Goal: Task Accomplishment & Management: Manage account settings

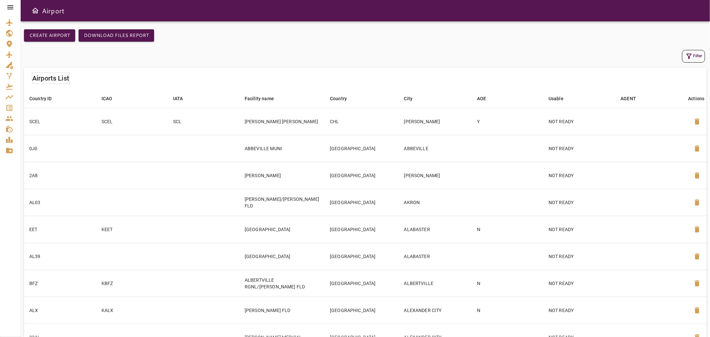
click at [11, 5] on icon at bounding box center [10, 7] width 6 height 4
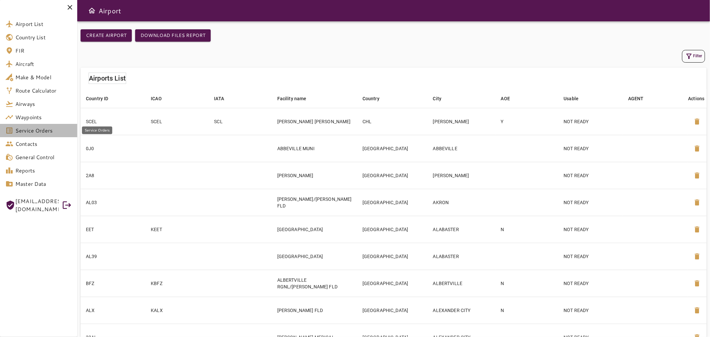
click at [44, 125] on link "Service Orders" at bounding box center [38, 130] width 77 height 13
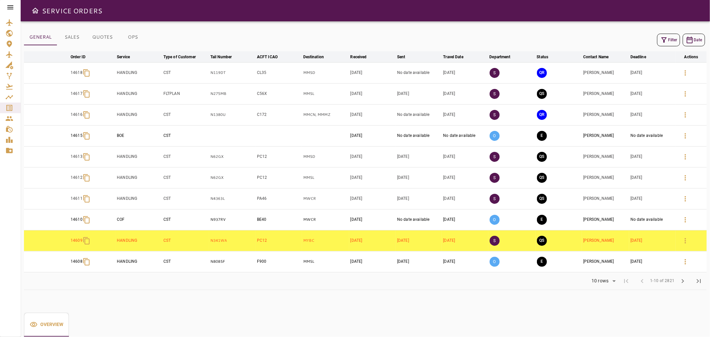
click at [684, 115] on icon "button" at bounding box center [685, 115] width 8 height 8
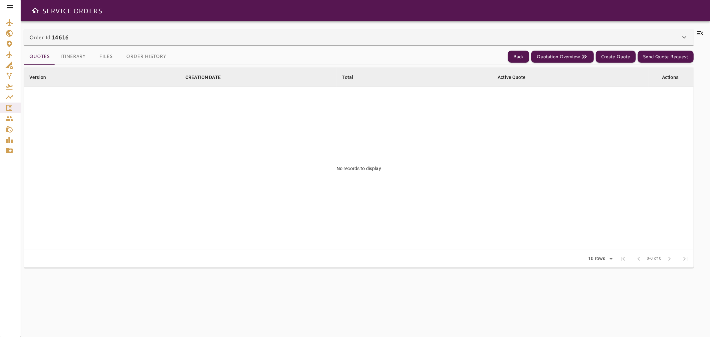
click at [77, 56] on button "Itinerary" at bounding box center [73, 57] width 36 height 16
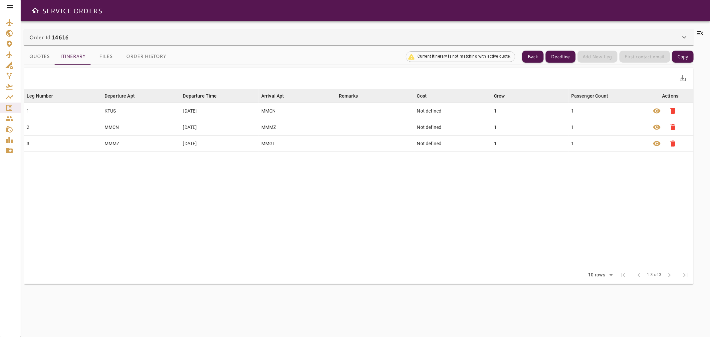
click at [105, 58] on button "Files" at bounding box center [106, 57] width 30 height 16
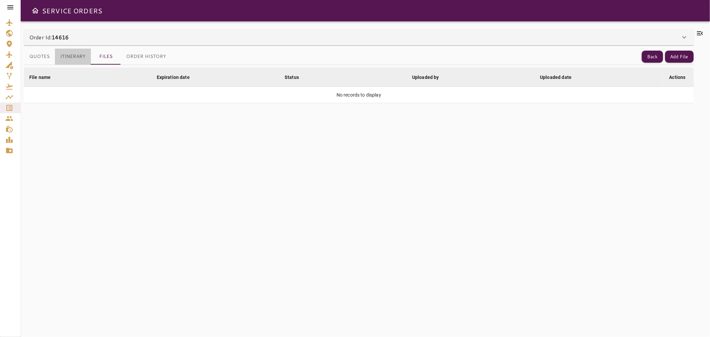
click at [71, 54] on button "Itinerary" at bounding box center [73, 57] width 36 height 16
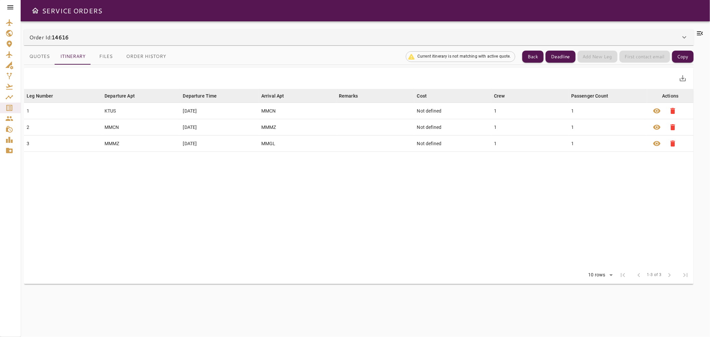
click at [81, 40] on div "Order Id: 14616" at bounding box center [354, 37] width 651 height 8
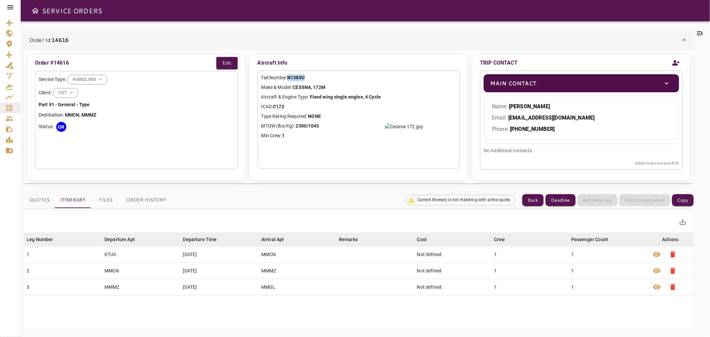
drag, startPoint x: 310, startPoint y: 77, endPoint x: 290, endPoint y: 77, distance: 20.3
click at [290, 77] on p "Tail Number: N1380U" at bounding box center [358, 77] width 195 height 7
copy b "N1380U"
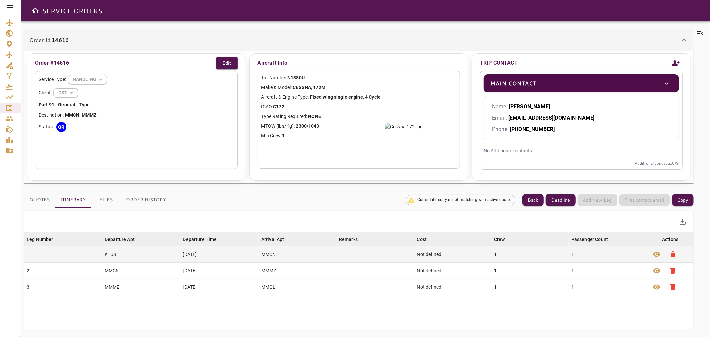
click at [523, 261] on td "1" at bounding box center [529, 254] width 77 height 16
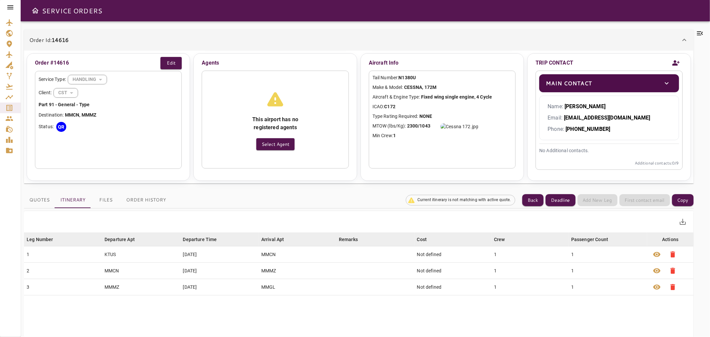
click at [697, 33] on icon at bounding box center [700, 33] width 8 height 8
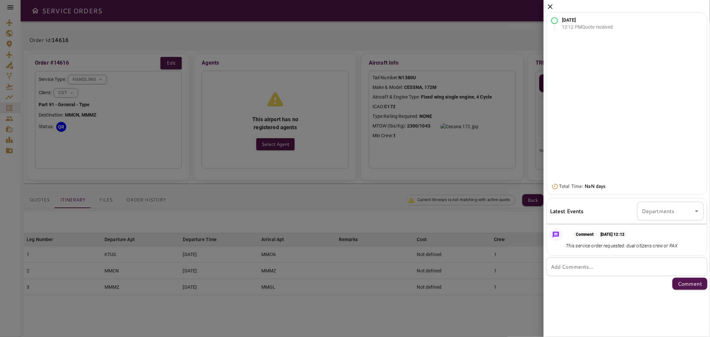
click at [548, 5] on icon at bounding box center [550, 6] width 5 height 5
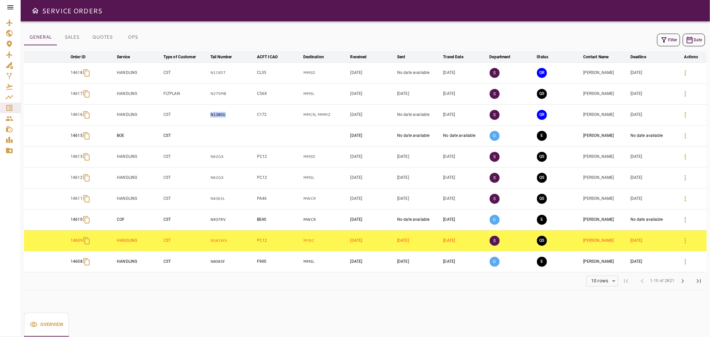
drag, startPoint x: 210, startPoint y: 116, endPoint x: 234, endPoint y: 114, distance: 24.4
click at [234, 114] on tr "14616 HANDLING CST N1380U C172 MMCN, MMMZ [DATE] No date available [DATE] S QR …" at bounding box center [365, 114] width 682 height 21
copy tr "N1380U"
click at [687, 71] on icon "button" at bounding box center [685, 73] width 8 height 8
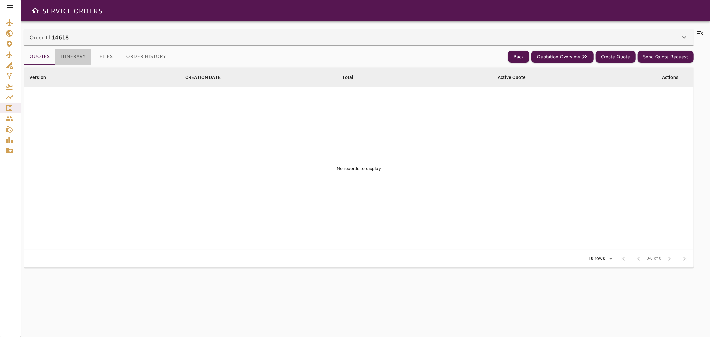
click at [76, 61] on button "Itinerary" at bounding box center [73, 57] width 36 height 16
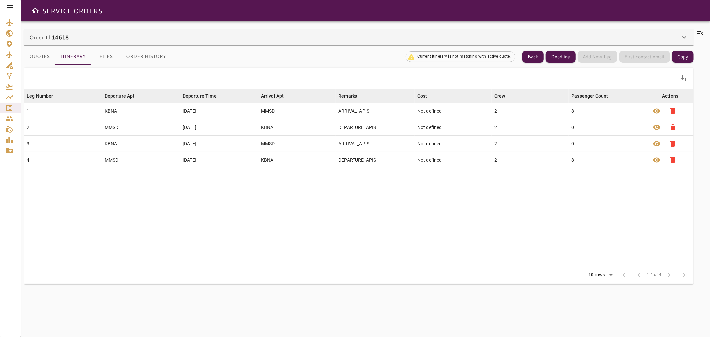
click at [116, 37] on div "Order Id: 14618" at bounding box center [354, 37] width 651 height 8
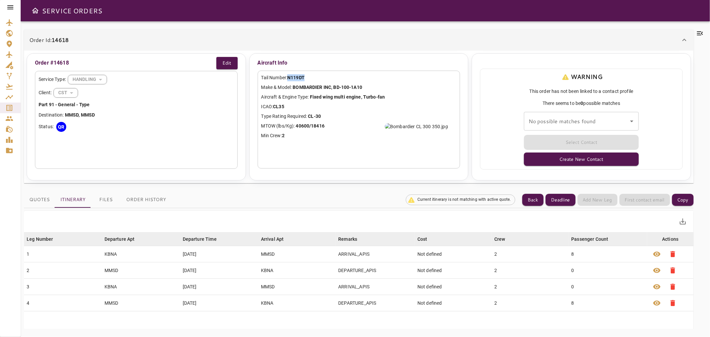
drag, startPoint x: 309, startPoint y: 75, endPoint x: 288, endPoint y: 75, distance: 20.3
click at [288, 75] on p "Tail Number: N119DT" at bounding box center [358, 77] width 195 height 7
copy b "N119DT"
click at [700, 31] on icon at bounding box center [700, 33] width 6 height 4
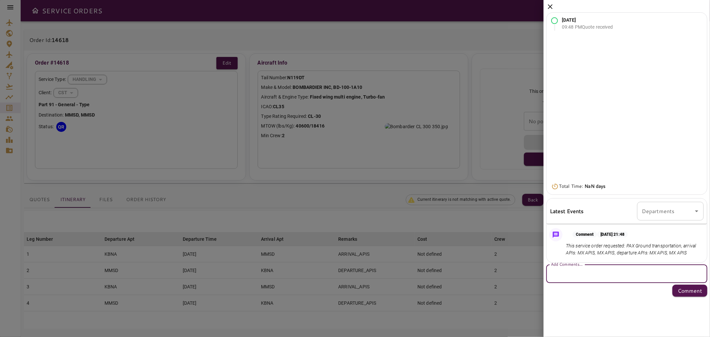
click at [584, 275] on textarea "Add Comments..." at bounding box center [627, 274] width 152 height 8
type textarea "*"
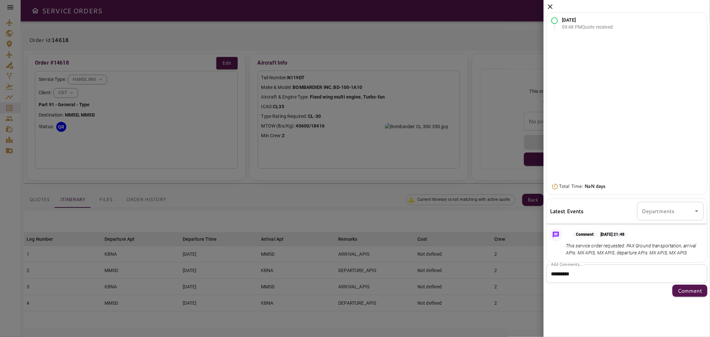
click at [611, 278] on div "******** * Add Comments..." at bounding box center [626, 273] width 161 height 19
type textarea "**********"
click at [694, 290] on p "Comment" at bounding box center [689, 290] width 24 height 8
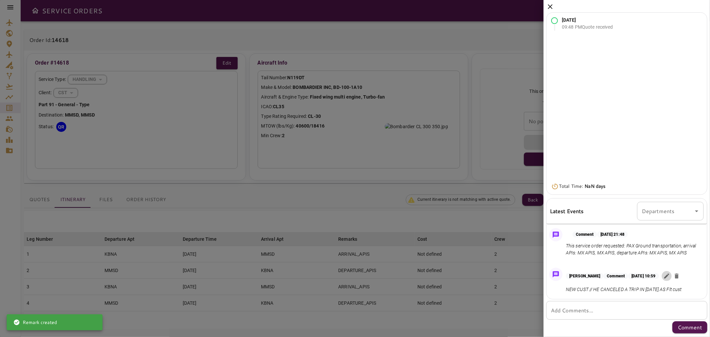
click at [670, 277] on icon "button" at bounding box center [666, 275] width 7 height 7
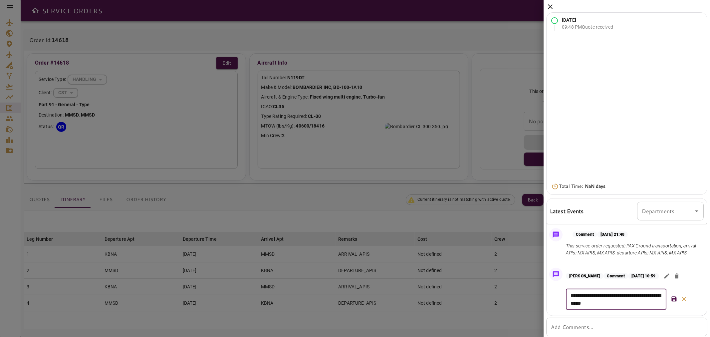
click at [647, 305] on textarea "**********" at bounding box center [615, 298] width 91 height 15
type textarea "**********"
click at [676, 297] on icon "button" at bounding box center [673, 298] width 7 height 7
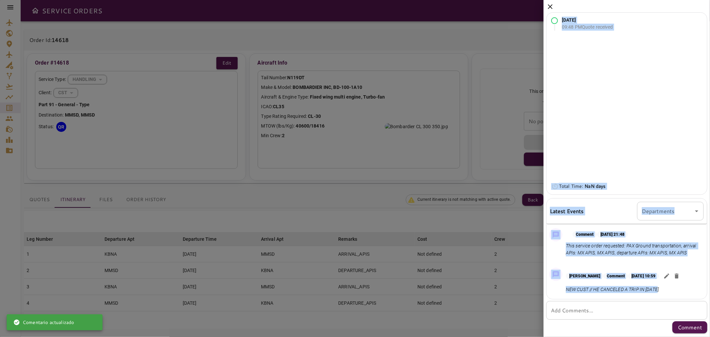
drag, startPoint x: 665, startPoint y: 293, endPoint x: 543, endPoint y: 293, distance: 121.8
click at [166, 293] on div "[DATE] 09:48 PM Quote received Total Time: NaN days Latest Events Departments D…" at bounding box center [83, 168] width 166 height 337
click at [548, 6] on icon at bounding box center [550, 7] width 8 height 8
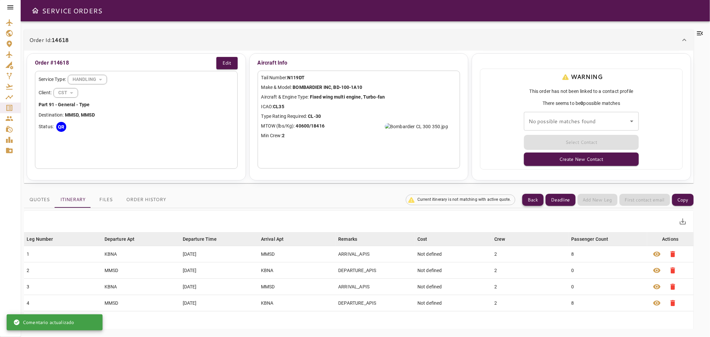
click at [534, 195] on button "Back" at bounding box center [532, 200] width 21 height 12
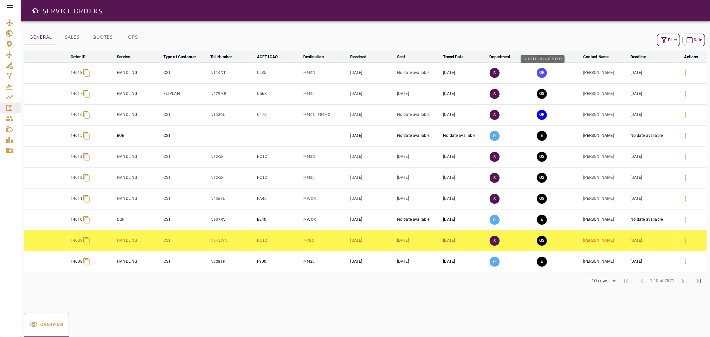
click at [545, 72] on button "QR" at bounding box center [542, 73] width 10 height 10
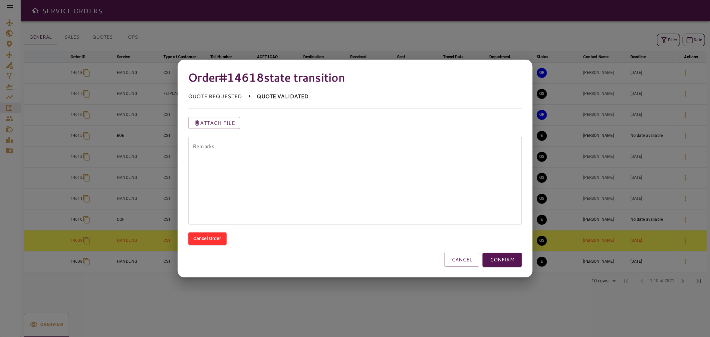
click at [506, 260] on button "CONFIRM" at bounding box center [501, 260] width 39 height 14
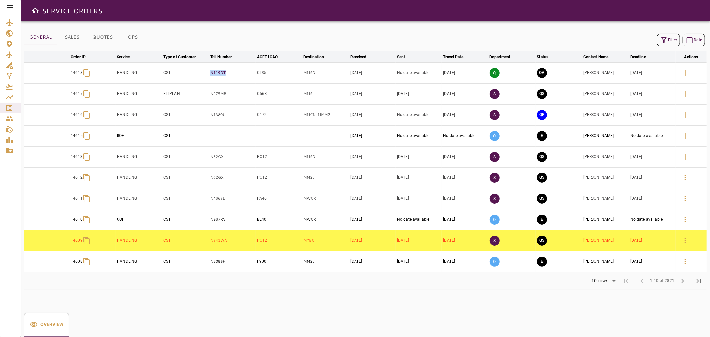
drag, startPoint x: 205, startPoint y: 71, endPoint x: 227, endPoint y: 75, distance: 22.6
click at [227, 75] on tr "14618 HANDLING CST N119DT CL35 MMSD [DATE] No date available [DATE] Q QV [PERSO…" at bounding box center [365, 72] width 682 height 21
copy tr "N119DT"
drag, startPoint x: 198, startPoint y: 118, endPoint x: 183, endPoint y: 118, distance: 14.6
click at [183, 118] on tr "14616 HANDLING CST N1380U C172 MMCN, MMMZ [DATE] No date available [DATE] S QR …" at bounding box center [365, 114] width 682 height 21
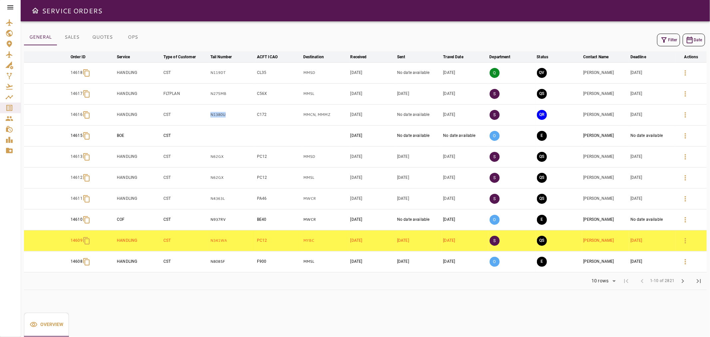
copy tr "N1380U"
click at [544, 114] on button "QR" at bounding box center [542, 115] width 10 height 10
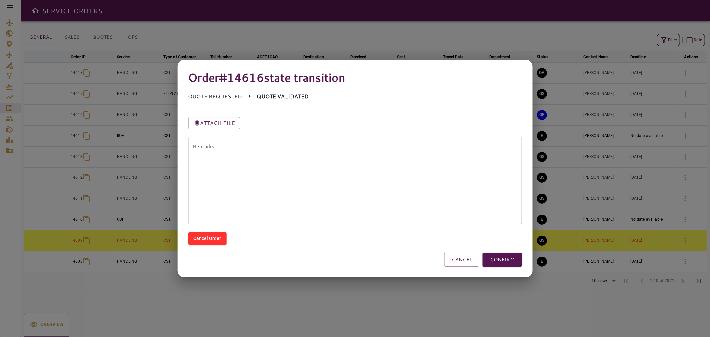
click at [378, 188] on textarea "Remarks" at bounding box center [355, 180] width 324 height 77
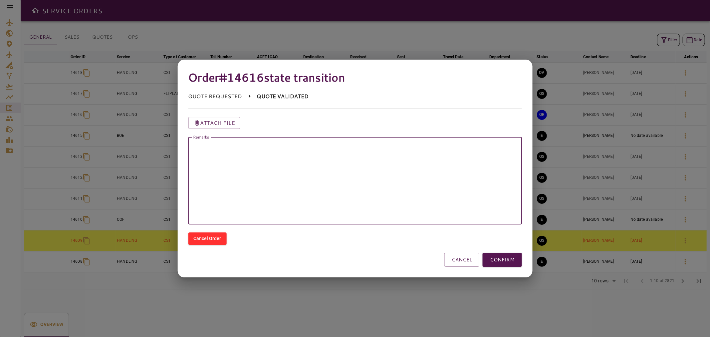
type textarea "*"
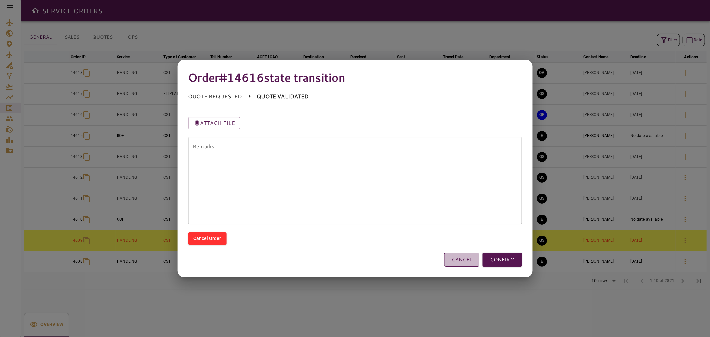
click at [457, 260] on button "CANCEL" at bounding box center [461, 260] width 35 height 14
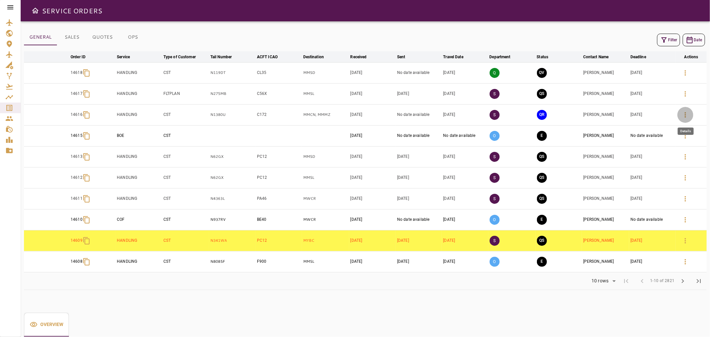
click at [684, 115] on icon "button" at bounding box center [685, 115] width 8 height 8
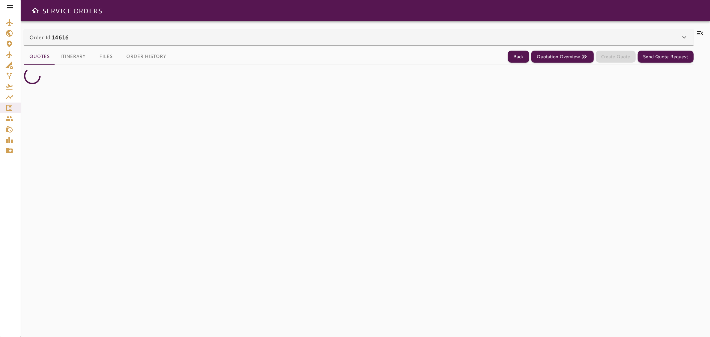
click at [701, 30] on icon at bounding box center [700, 33] width 8 height 8
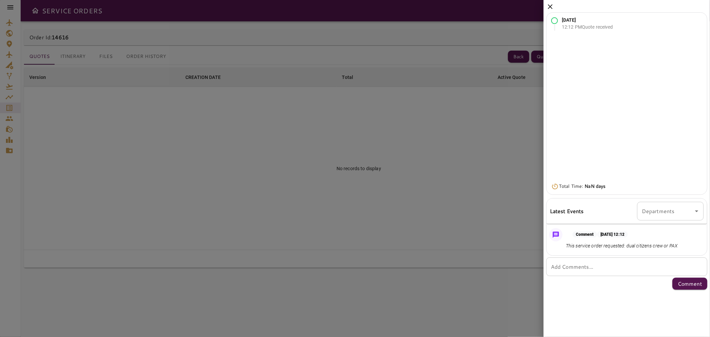
click at [581, 260] on div "* Add Comments..." at bounding box center [626, 266] width 161 height 19
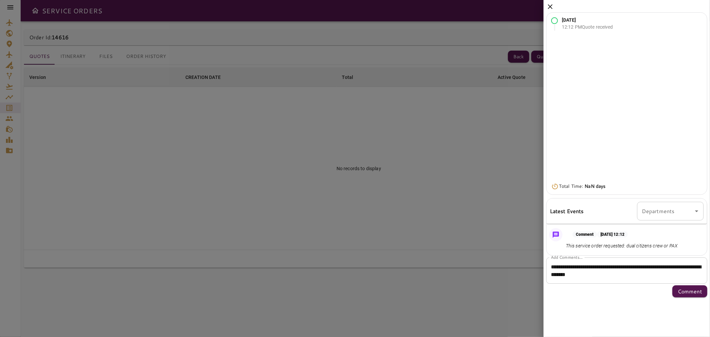
click at [669, 275] on textarea "**********" at bounding box center [627, 270] width 152 height 15
click at [655, 275] on textarea "**********" at bounding box center [627, 270] width 152 height 15
click at [687, 275] on textarea "**********" at bounding box center [627, 270] width 152 height 15
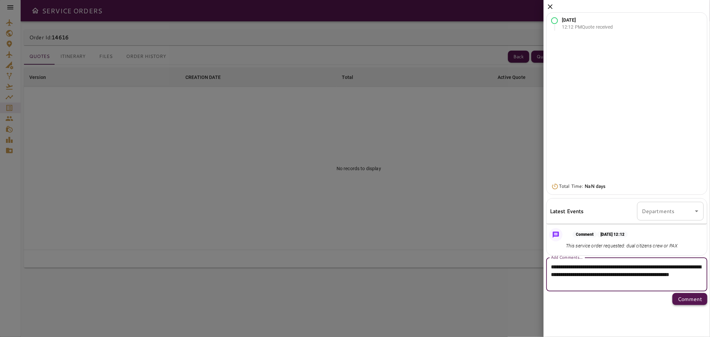
type textarea "**********"
click at [694, 297] on p "Comment" at bounding box center [689, 299] width 24 height 8
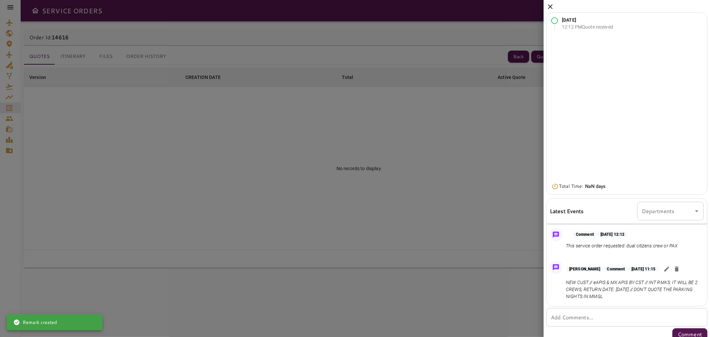
click at [553, 9] on icon at bounding box center [550, 7] width 8 height 8
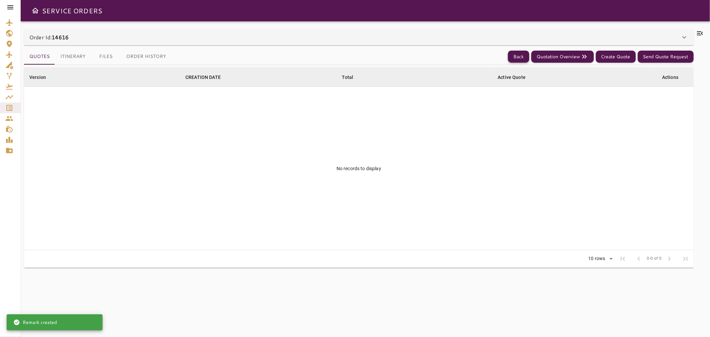
click at [523, 61] on button "Back" at bounding box center [518, 57] width 21 height 12
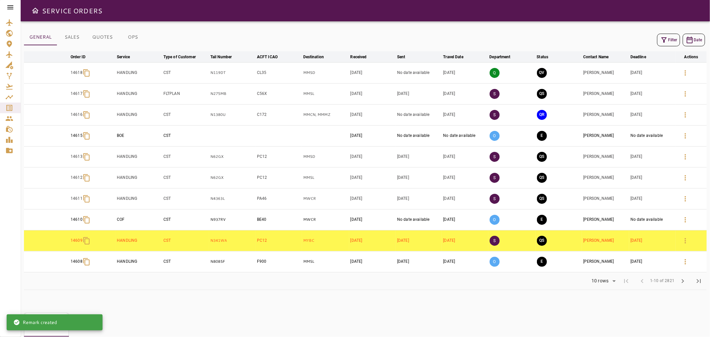
click at [544, 114] on button "QR" at bounding box center [542, 115] width 10 height 10
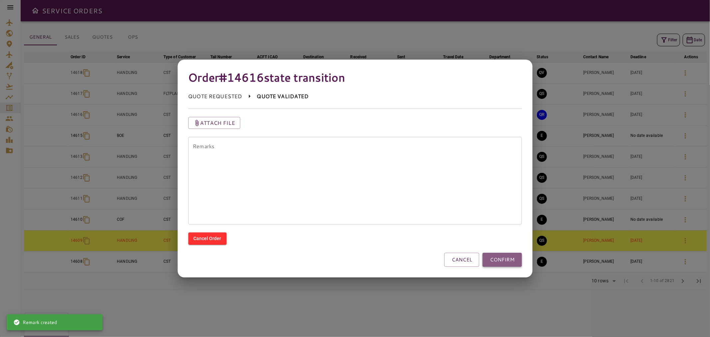
click at [497, 254] on button "CONFIRM" at bounding box center [501, 260] width 39 height 14
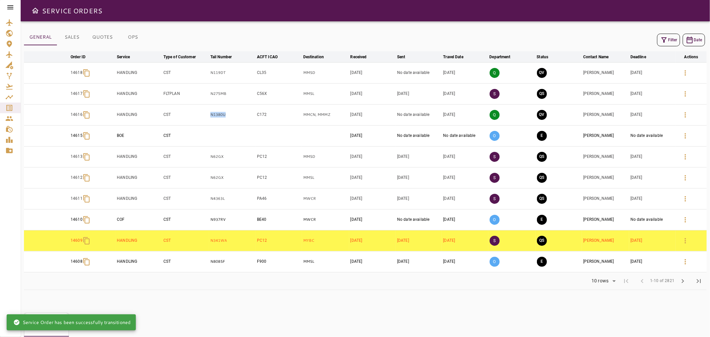
drag, startPoint x: 198, startPoint y: 114, endPoint x: 243, endPoint y: 118, distance: 44.8
click at [243, 118] on tr "14616 HANDLING CST N1380U C172 MMCN, MMMZ [DATE] No date available [DATE] Q QV …" at bounding box center [365, 114] width 682 height 21
copy tr "N1380U"
